Goal: Find specific page/section: Find specific page/section

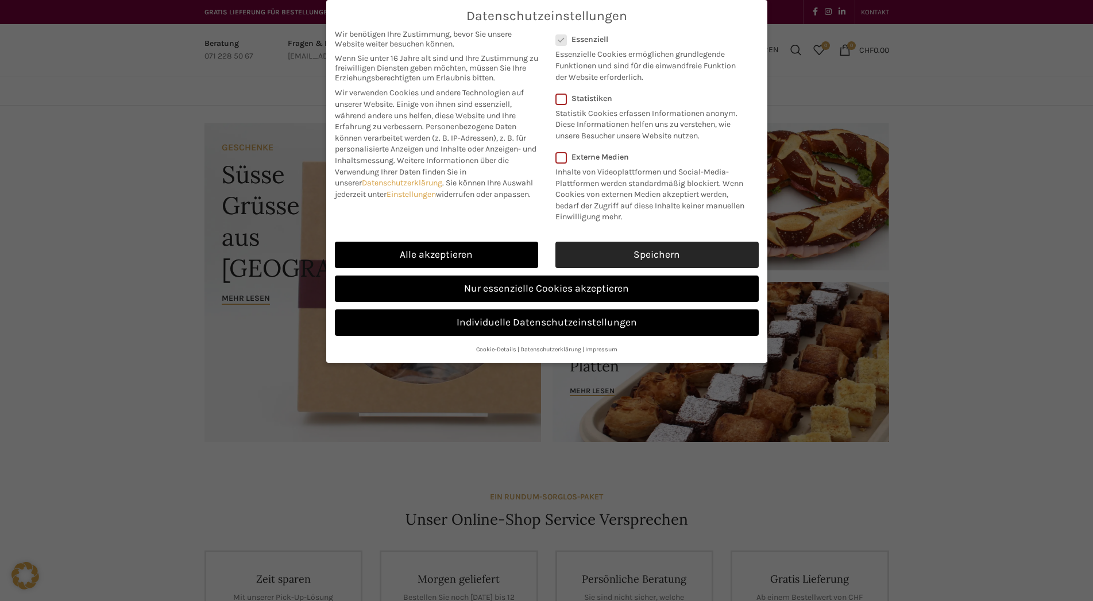
click at [601, 253] on link "Speichern" at bounding box center [656, 255] width 203 height 26
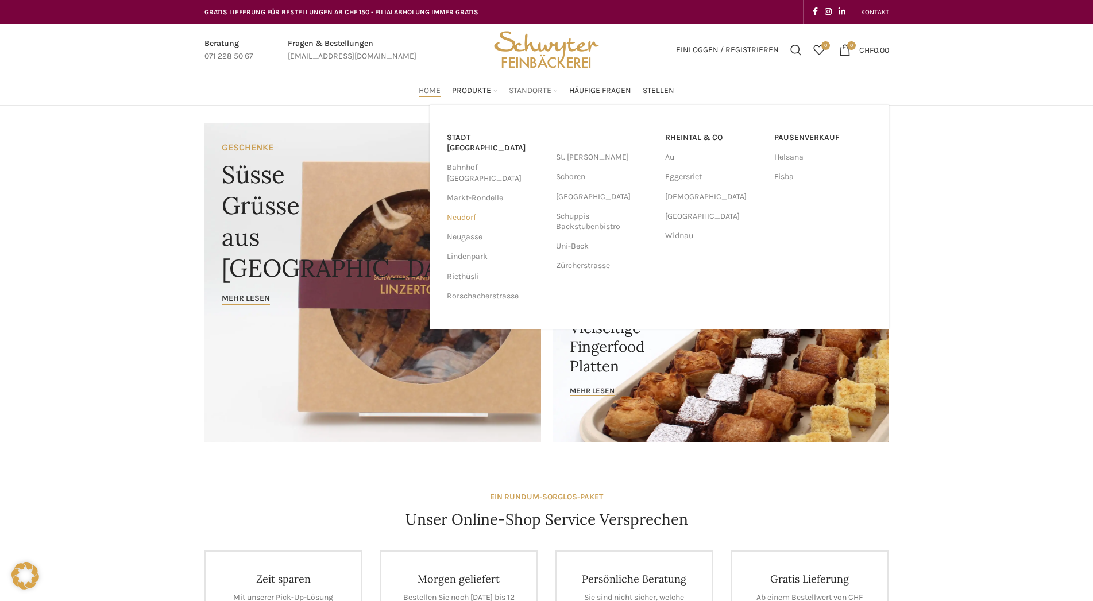
click at [463, 208] on link "Neudorf" at bounding box center [496, 218] width 98 height 20
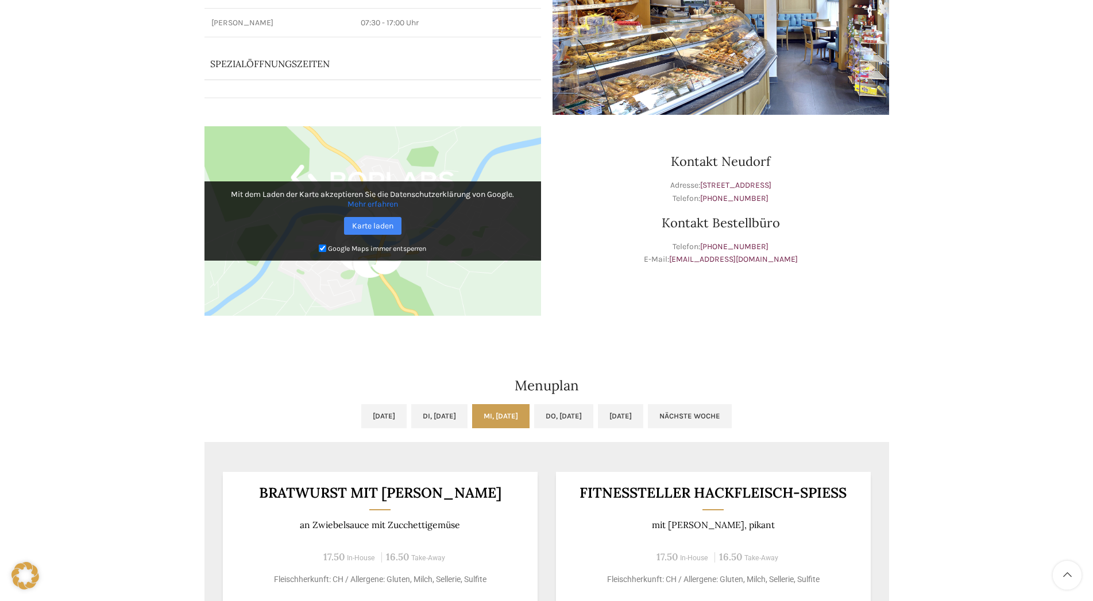
scroll to position [59, 0]
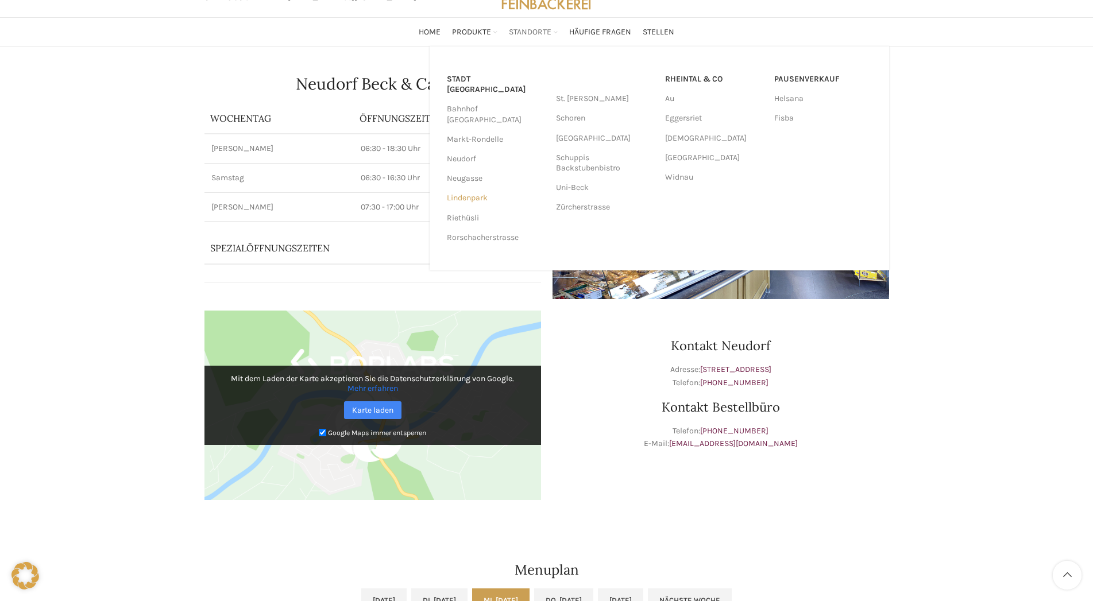
click at [461, 188] on link "Lindenpark" at bounding box center [496, 198] width 98 height 20
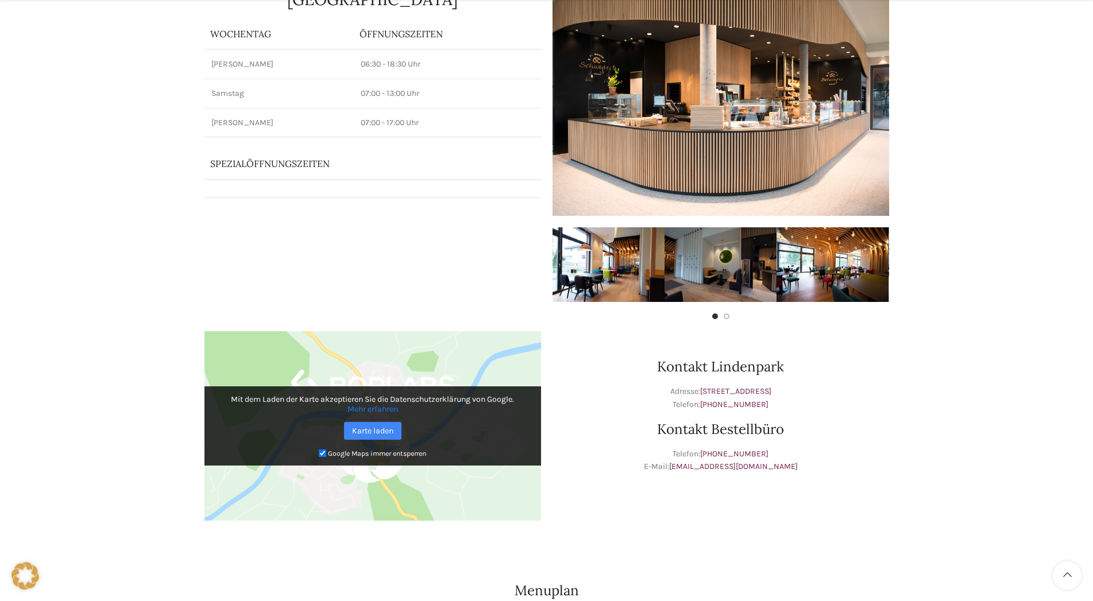
scroll to position [176, 0]
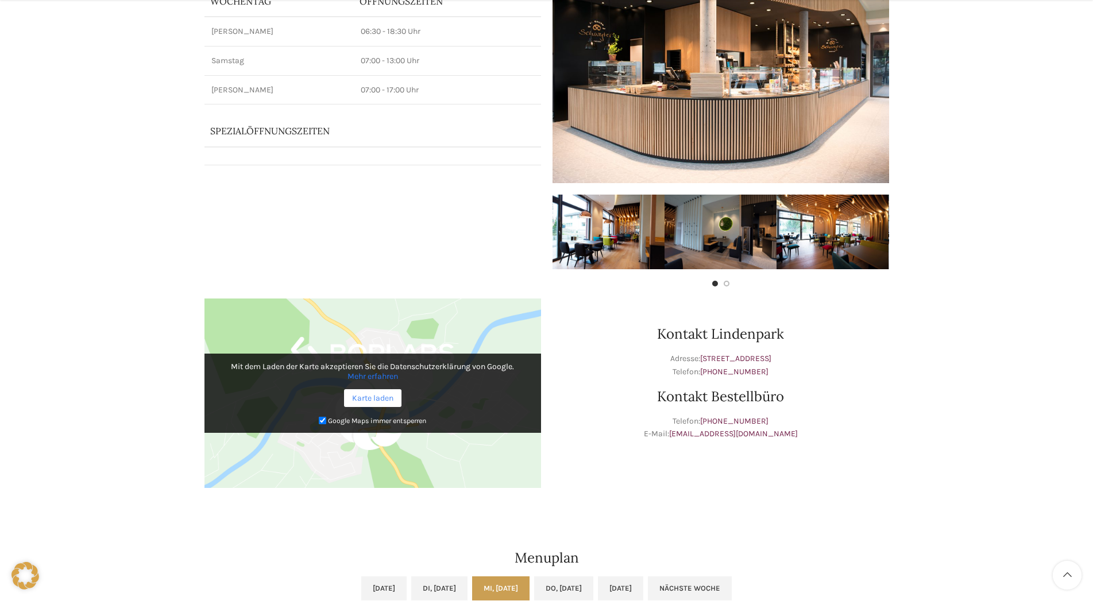
click at [358, 396] on link "Karte laden" at bounding box center [372, 398] width 57 height 18
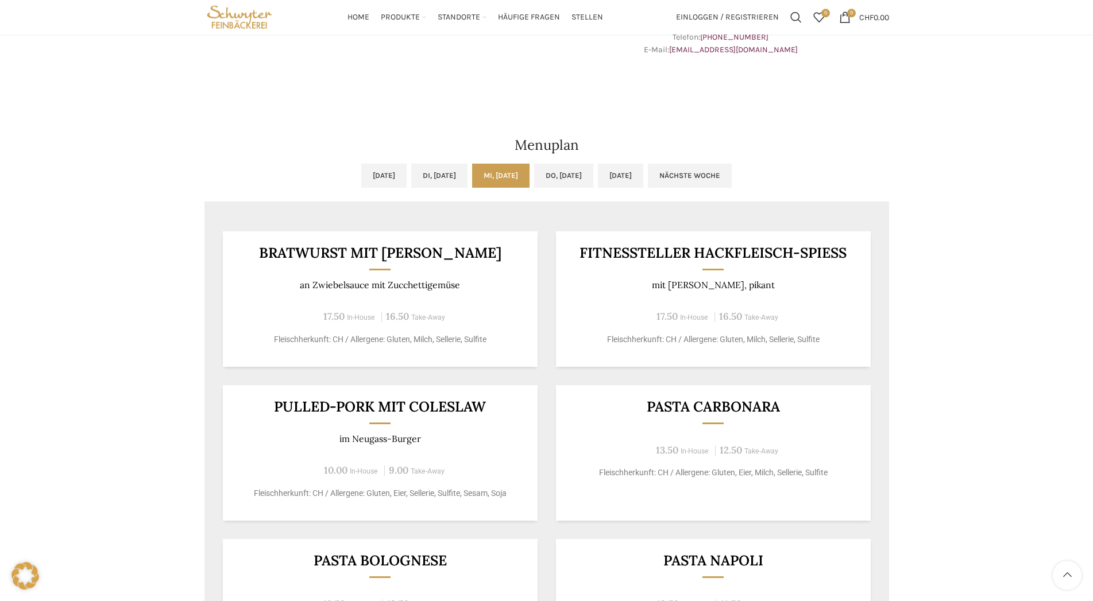
scroll to position [527, 0]
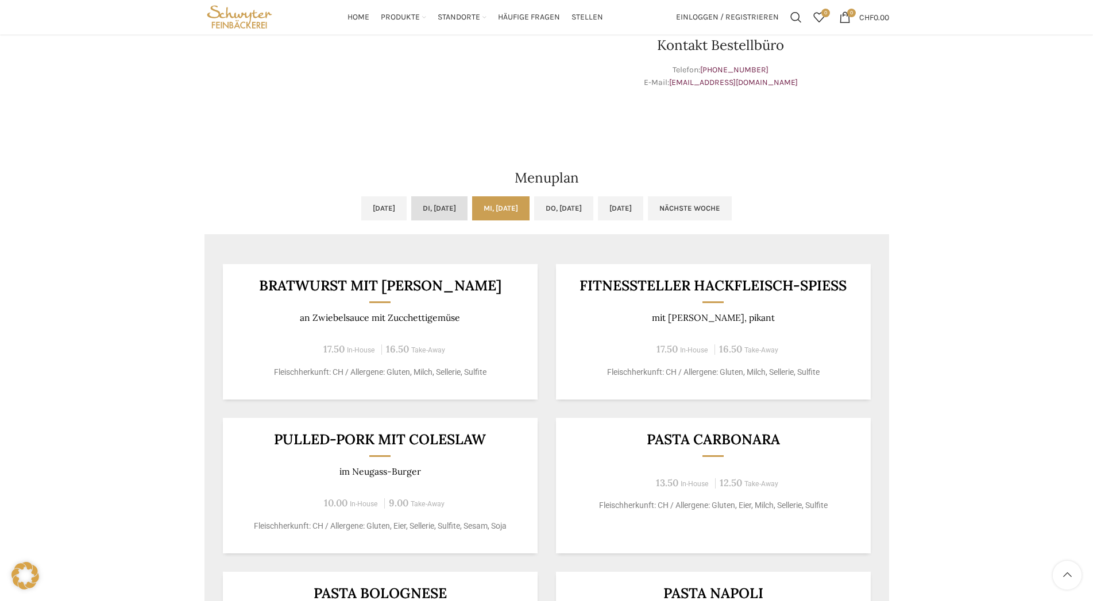
click at [411, 209] on link "Di, [DATE]" at bounding box center [439, 208] width 56 height 24
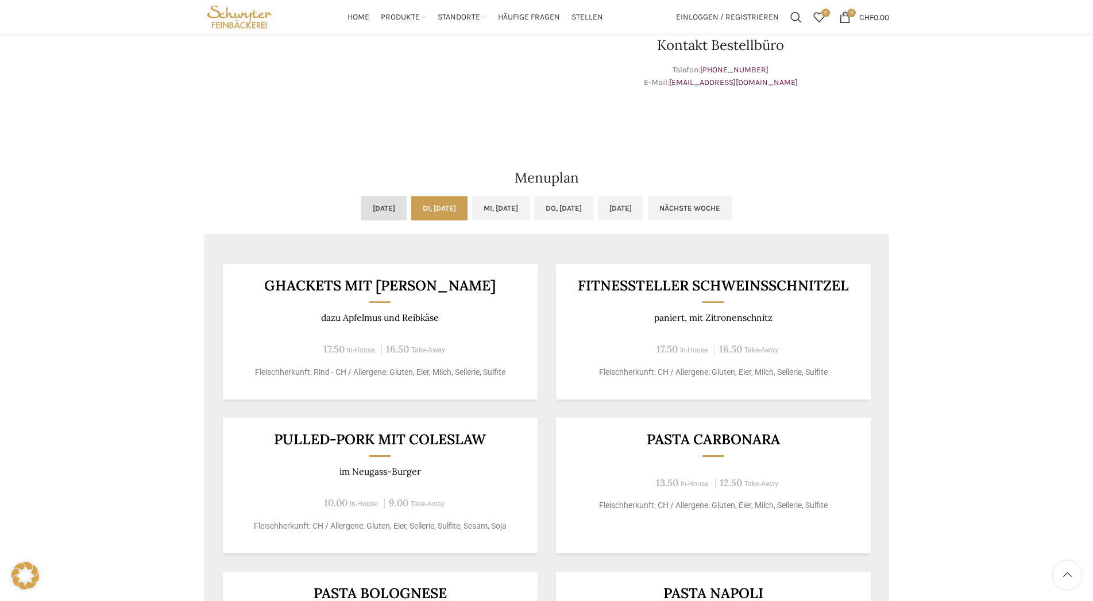
click at [361, 211] on link "[DATE]" at bounding box center [383, 208] width 45 height 24
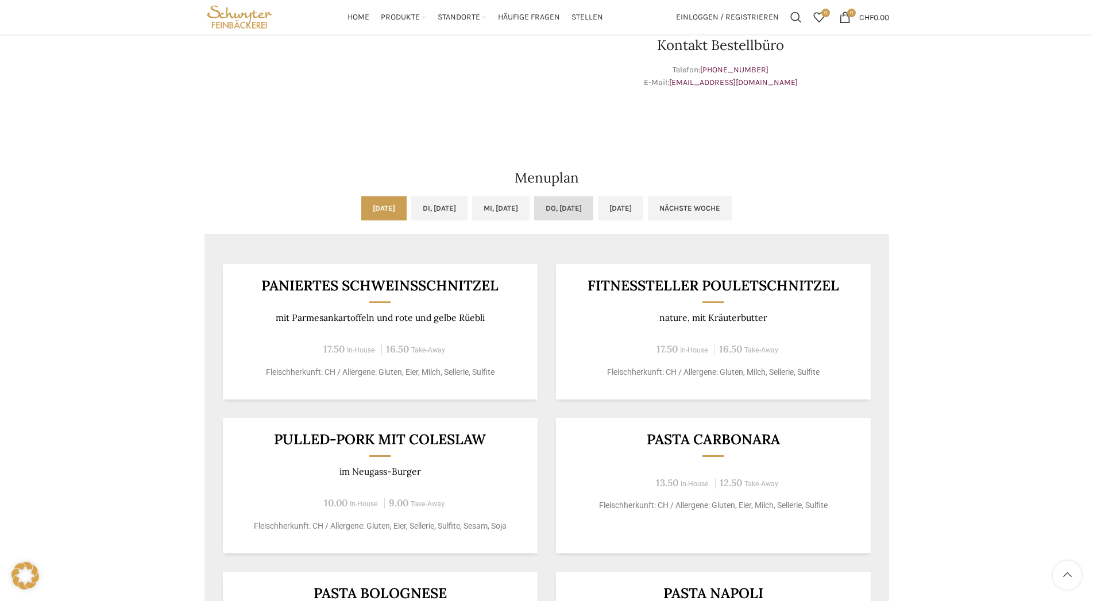
click at [549, 212] on link "Do, [DATE]" at bounding box center [563, 208] width 59 height 24
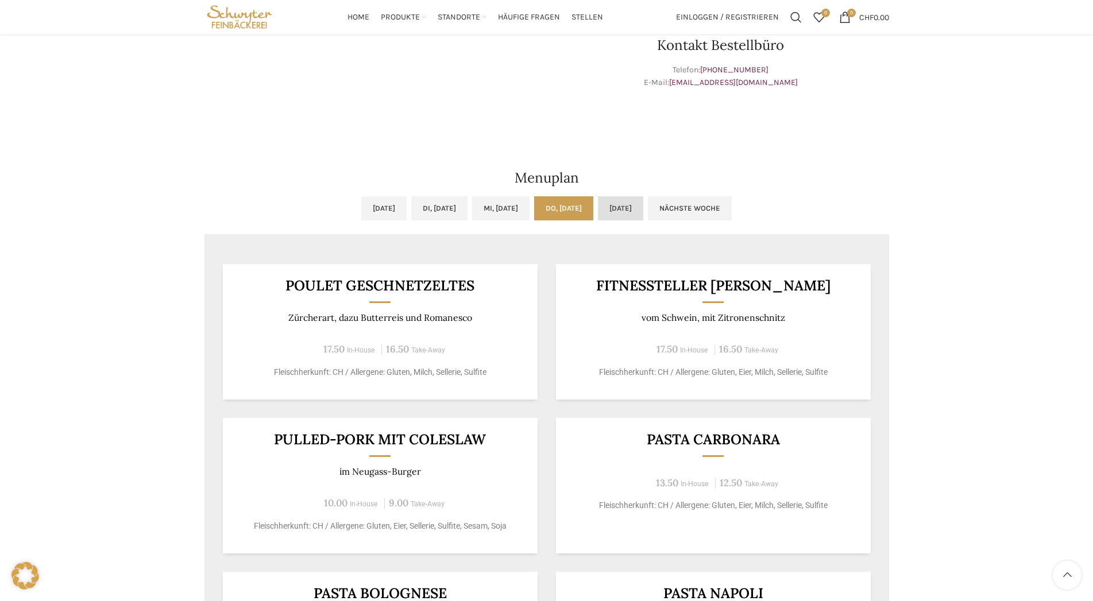
click at [643, 204] on link "[DATE]" at bounding box center [620, 208] width 45 height 24
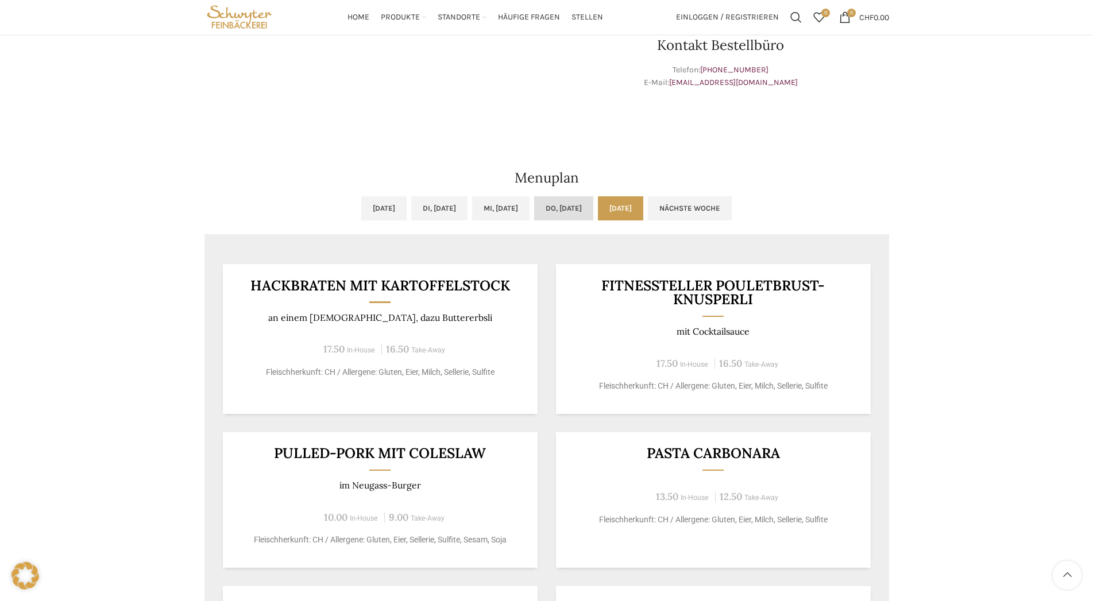
click at [580, 206] on link "Do, [DATE]" at bounding box center [563, 208] width 59 height 24
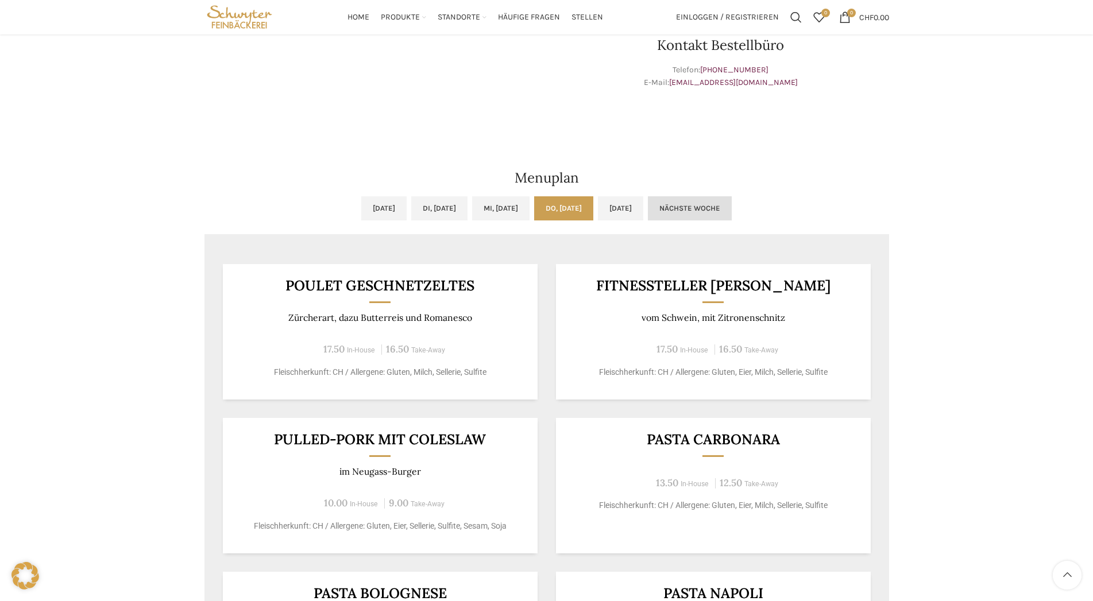
click at [731, 210] on link "Nächste Woche" at bounding box center [690, 208] width 84 height 24
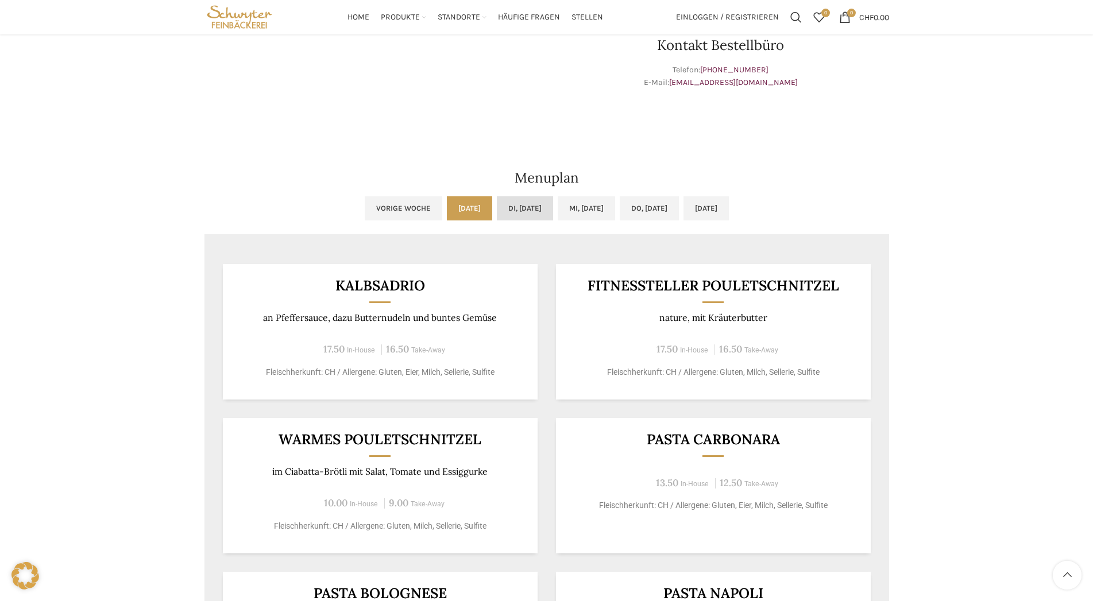
click at [501, 208] on link "Di, [DATE]" at bounding box center [525, 208] width 56 height 24
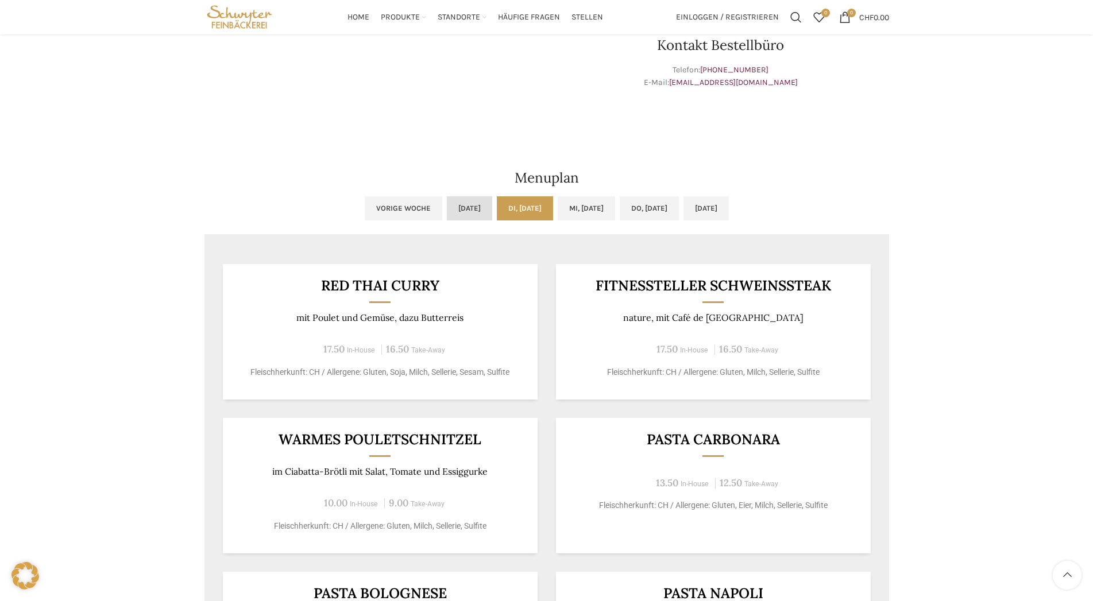
click at [447, 208] on link "[DATE]" at bounding box center [469, 208] width 45 height 24
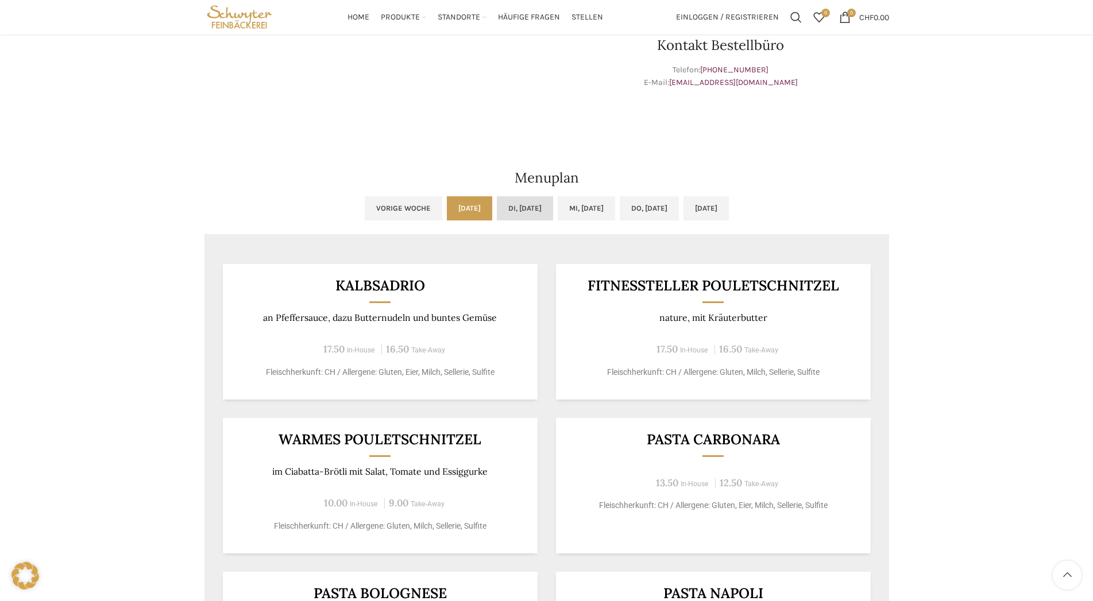
click at [497, 207] on link "Di, [DATE]" at bounding box center [525, 208] width 56 height 24
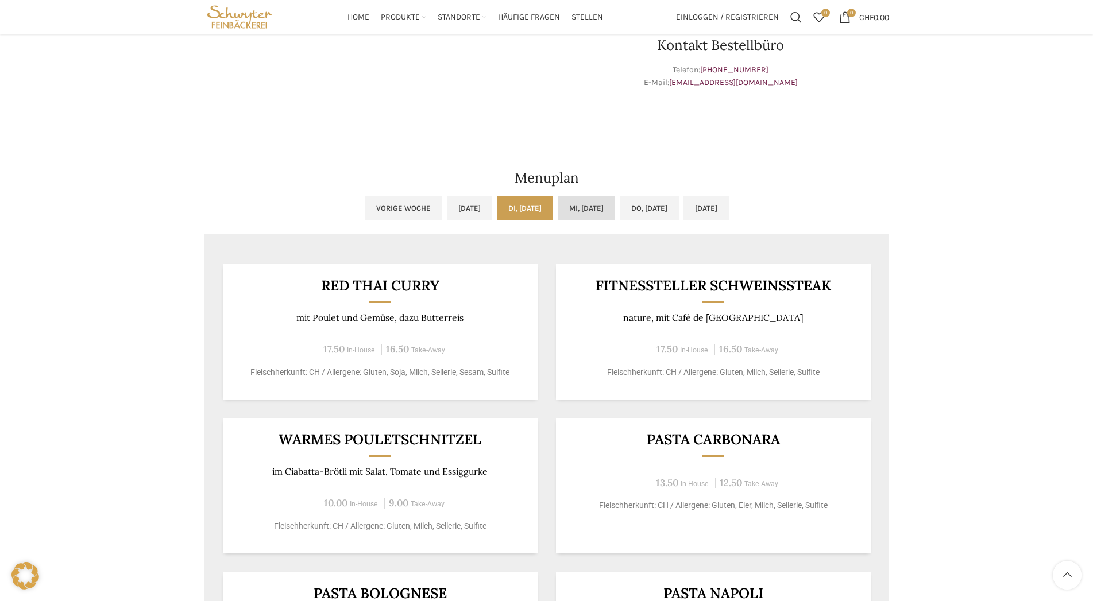
click at [575, 208] on link "Mi, [DATE]" at bounding box center [585, 208] width 57 height 24
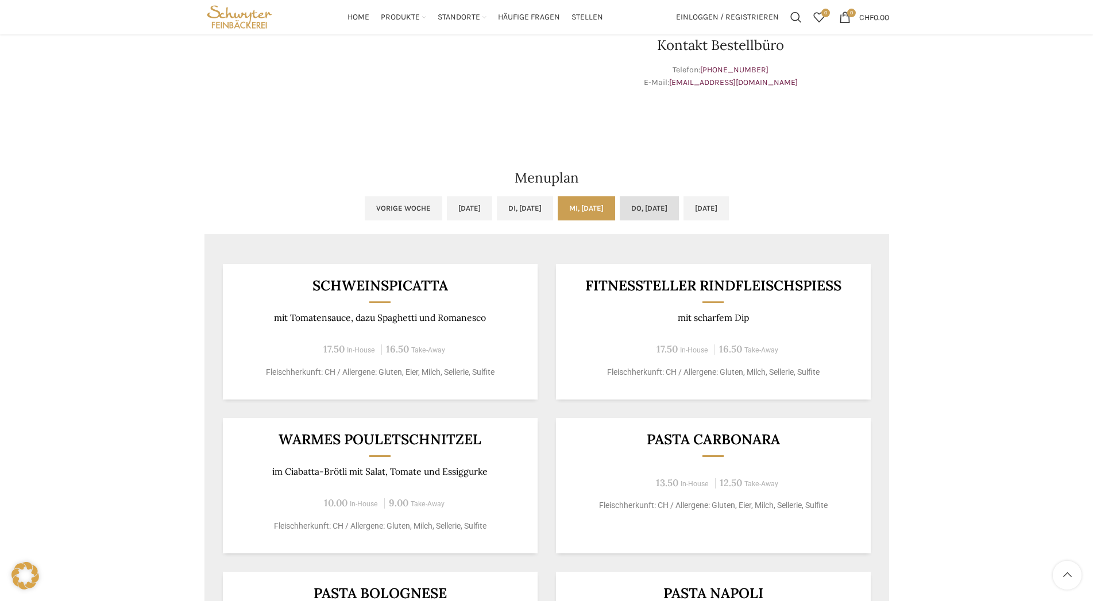
click at [662, 212] on link "Do, [DATE]" at bounding box center [649, 208] width 59 height 24
click at [729, 210] on link "[DATE]" at bounding box center [705, 208] width 45 height 24
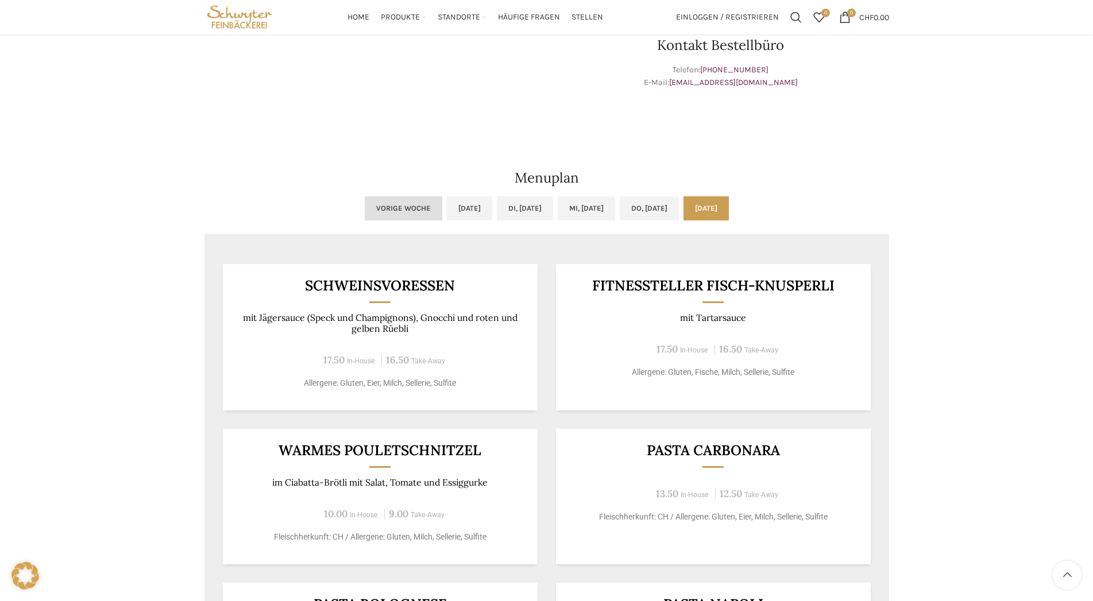
click at [365, 213] on link "Vorige Woche" at bounding box center [404, 208] width 78 height 24
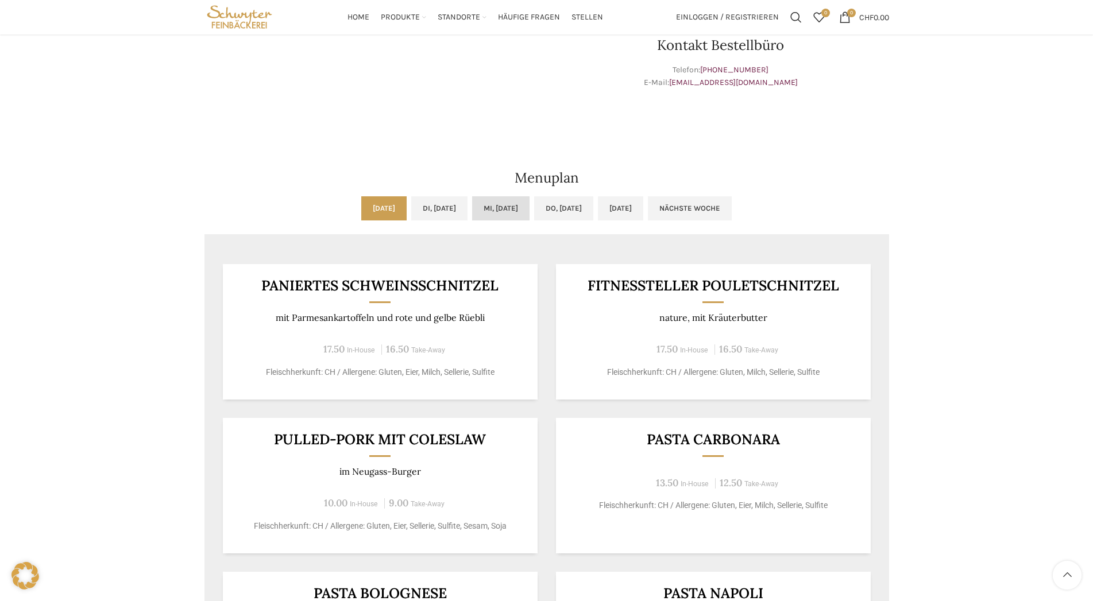
click at [502, 212] on link "Mi, [DATE]" at bounding box center [500, 208] width 57 height 24
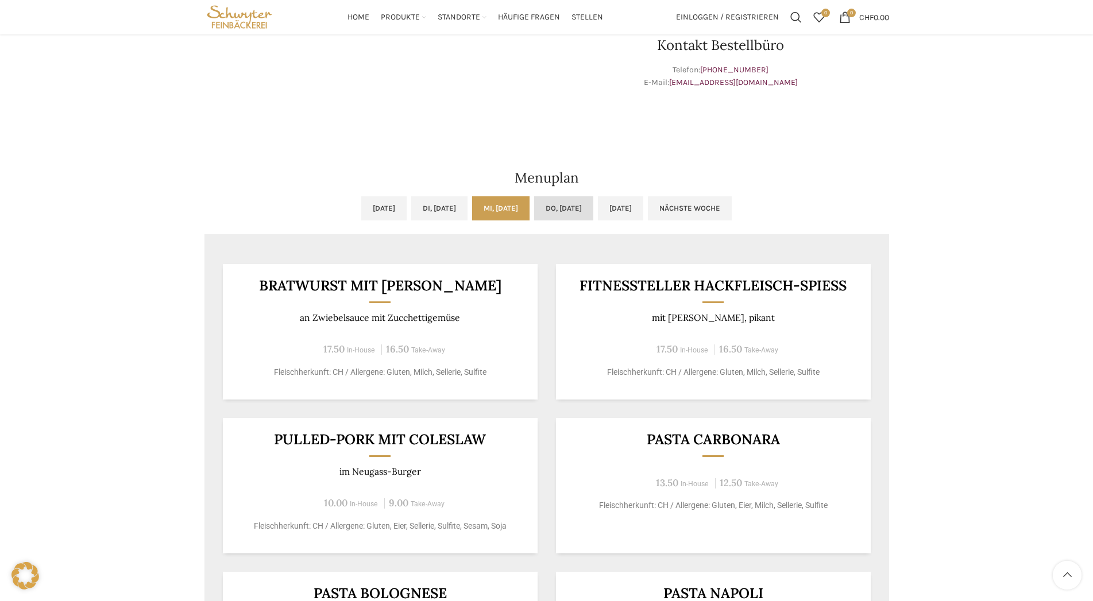
click at [586, 214] on link "Do, [DATE]" at bounding box center [563, 208] width 59 height 24
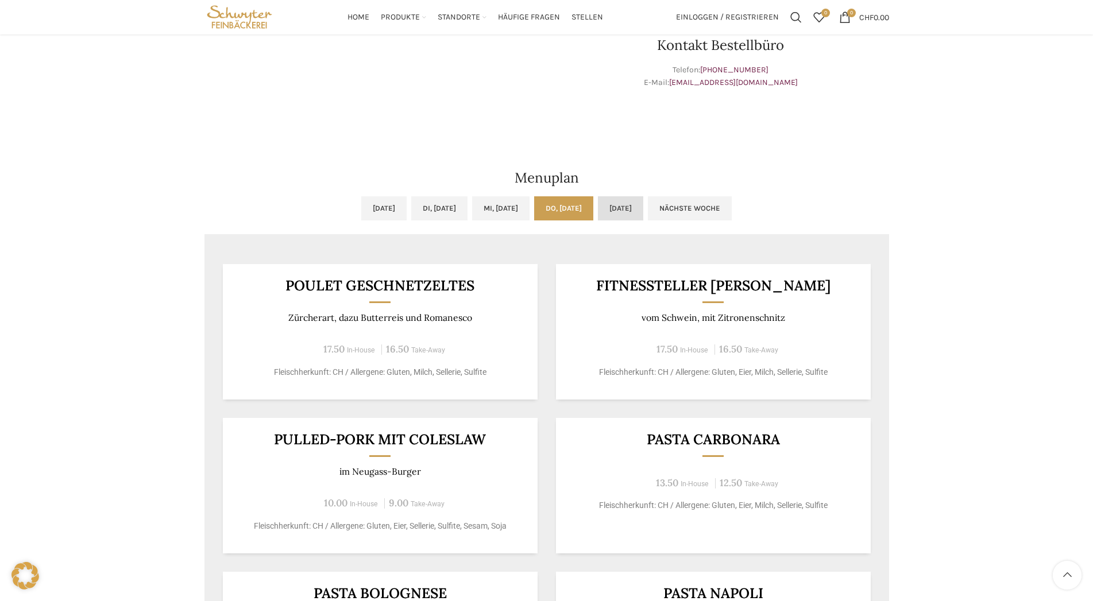
click at [643, 214] on link "[DATE]" at bounding box center [620, 208] width 45 height 24
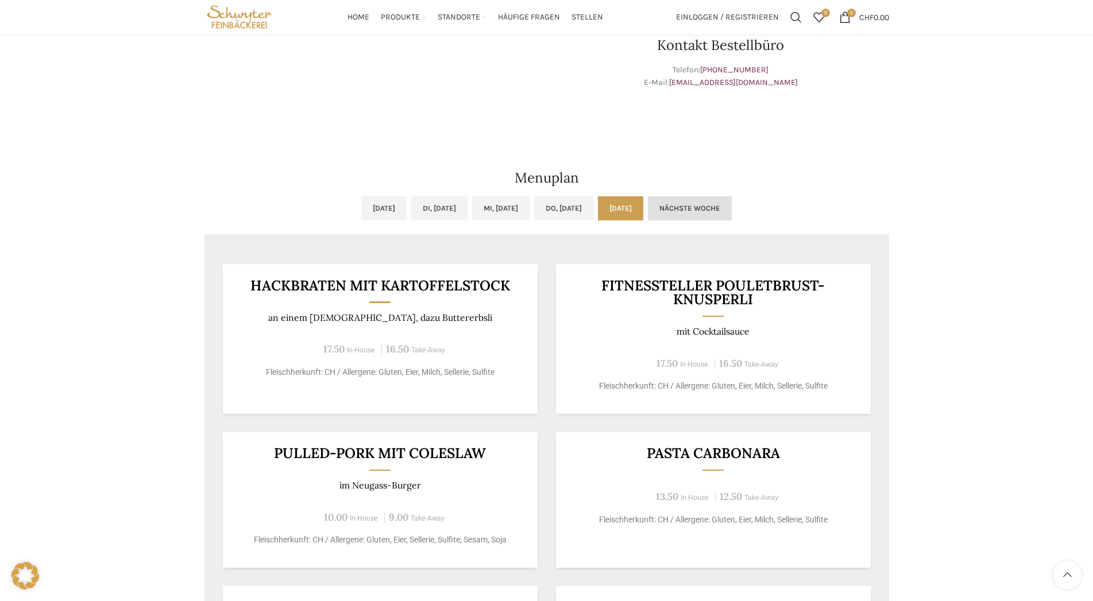
click at [731, 206] on link "Nächste Woche" at bounding box center [690, 208] width 84 height 24
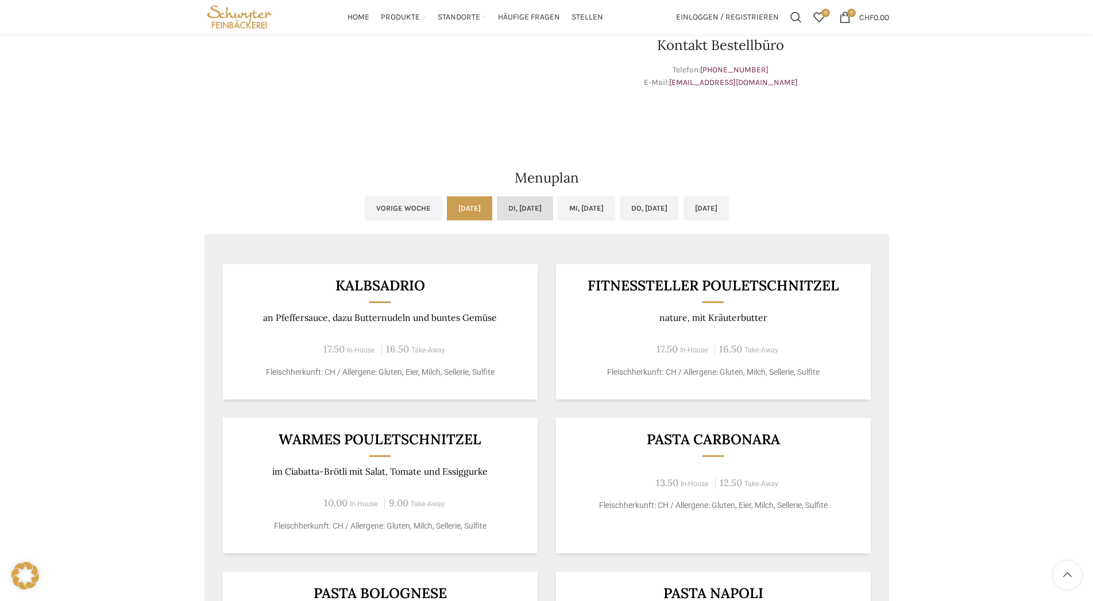
click at [532, 209] on link "Di, [DATE]" at bounding box center [525, 208] width 56 height 24
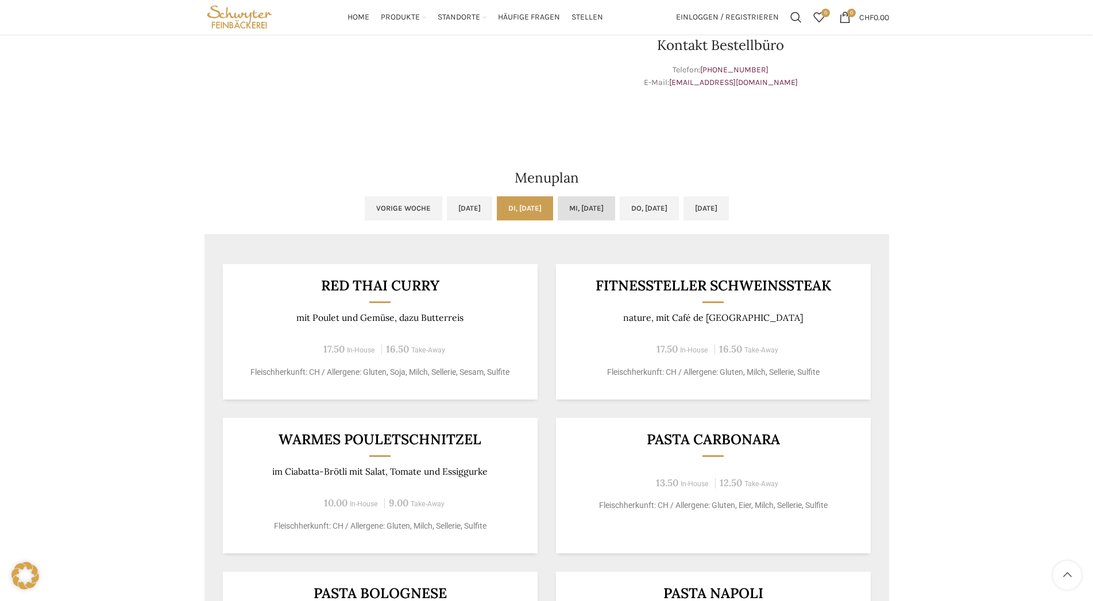
click at [586, 212] on link "Mi, [DATE]" at bounding box center [585, 208] width 57 height 24
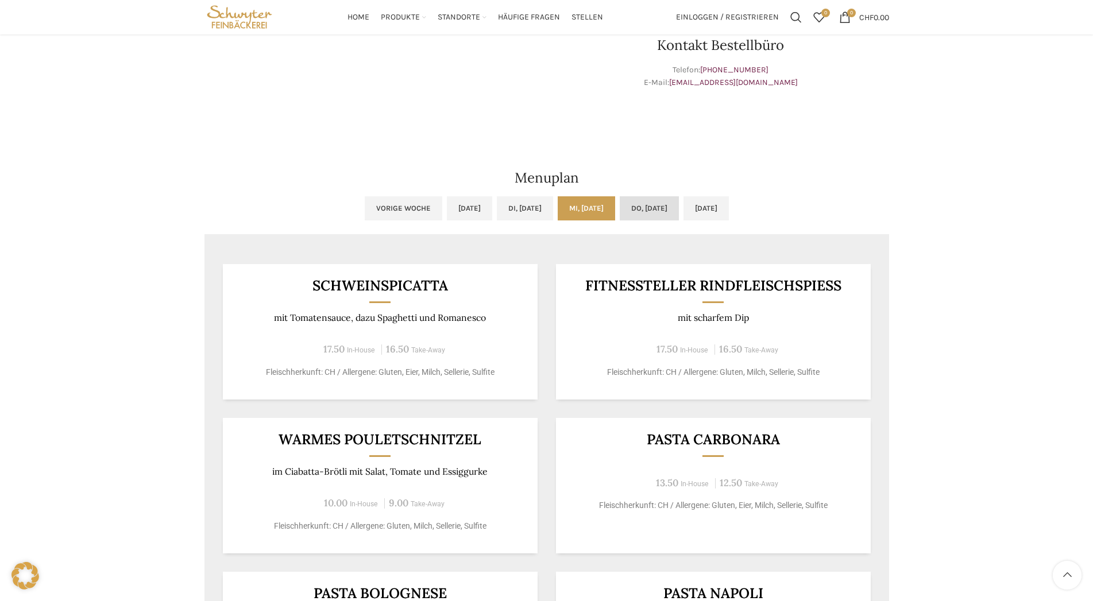
click at [660, 205] on link "Do, [DATE]" at bounding box center [649, 208] width 59 height 24
